Goal: Obtain resource: Download file/media

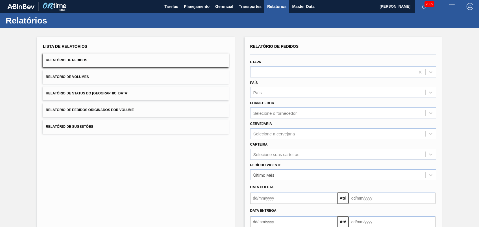
scroll to position [34, 0]
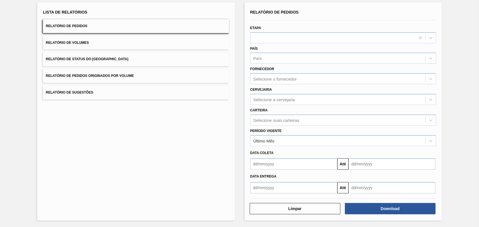
click at [125, 69] on button "Relatório de Pedidos Originados por Volume" at bounding box center [136, 76] width 186 height 14
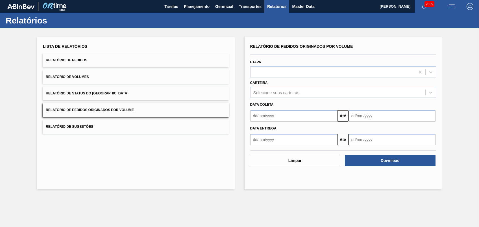
scroll to position [0, 0]
click at [121, 71] on button "Relatório de Volumes" at bounding box center [136, 77] width 186 height 14
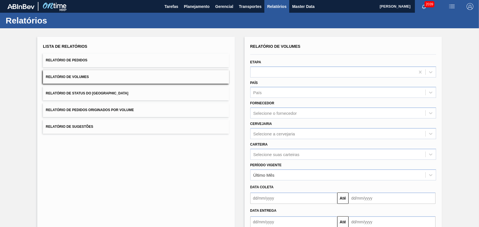
click at [118, 110] on span "Relatório de Pedidos Originados por Volume" at bounding box center [90, 110] width 88 height 4
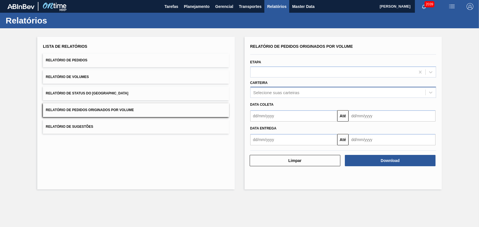
click at [287, 89] on div "Selecione suas carteiras" at bounding box center [337, 92] width 175 height 8
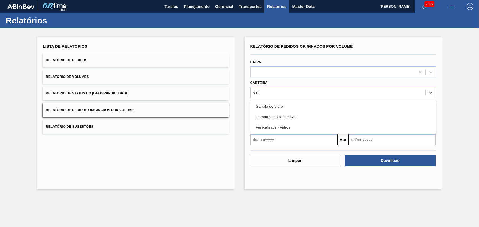
type input "vidro"
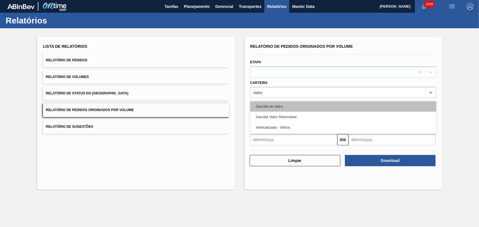
click at [278, 107] on div "Garrafa de Vidro" at bounding box center [343, 106] width 186 height 10
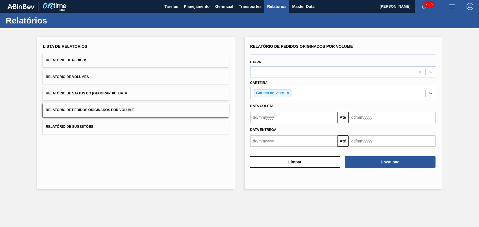
click at [274, 115] on input "text" at bounding box center [293, 116] width 87 height 11
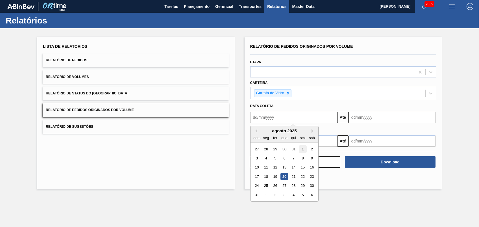
drag, startPoint x: 299, startPoint y: 151, endPoint x: 336, endPoint y: 139, distance: 38.7
click at [299, 151] on div "1" at bounding box center [303, 149] width 8 height 8
type input "[DATE]"
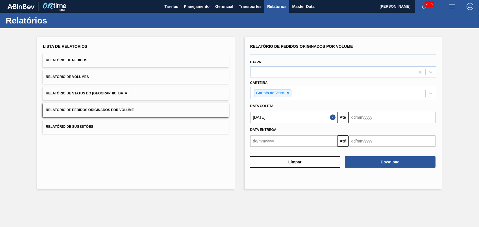
click at [362, 116] on input "text" at bounding box center [391, 116] width 87 height 11
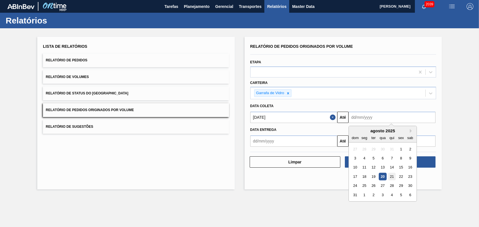
click at [389, 176] on div "21" at bounding box center [392, 176] width 8 height 8
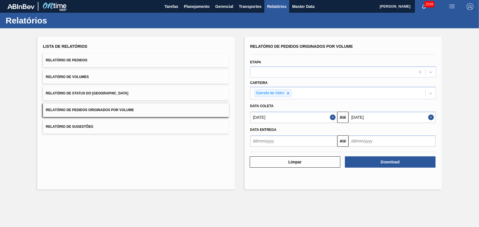
type input "[DATE]"
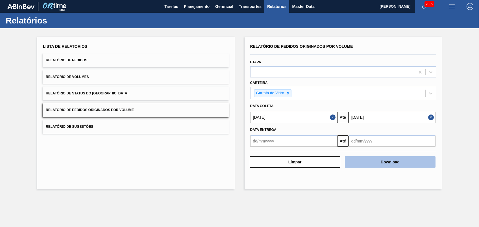
click at [395, 164] on button "Download" at bounding box center [390, 161] width 91 height 11
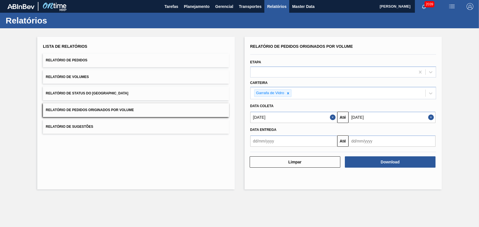
click at [211, 163] on div "Lista de Relatórios Relatório de Pedidos Relatório de Volumes Relatório de Stat…" at bounding box center [135, 113] width 197 height 152
click at [160, 190] on div "Lista de Relatórios Relatório de Pedidos Relatório de Volumes Relatório de Stat…" at bounding box center [239, 112] width 479 height 168
